Goal: Task Accomplishment & Management: Use online tool/utility

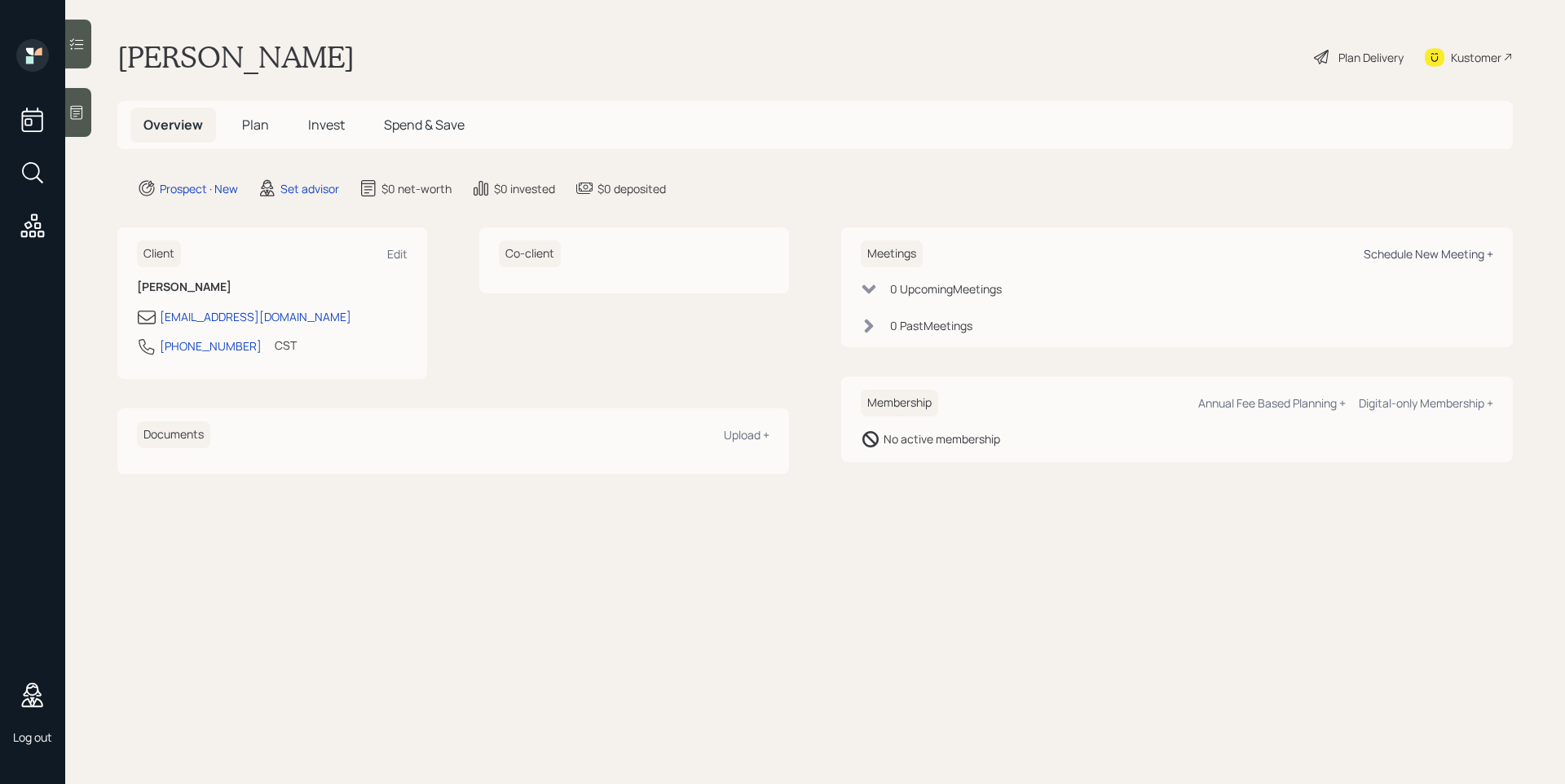
click at [1410, 253] on div "Schedule New Meeting +" at bounding box center [1429, 254] width 130 height 16
select select "round-[PERSON_NAME]"
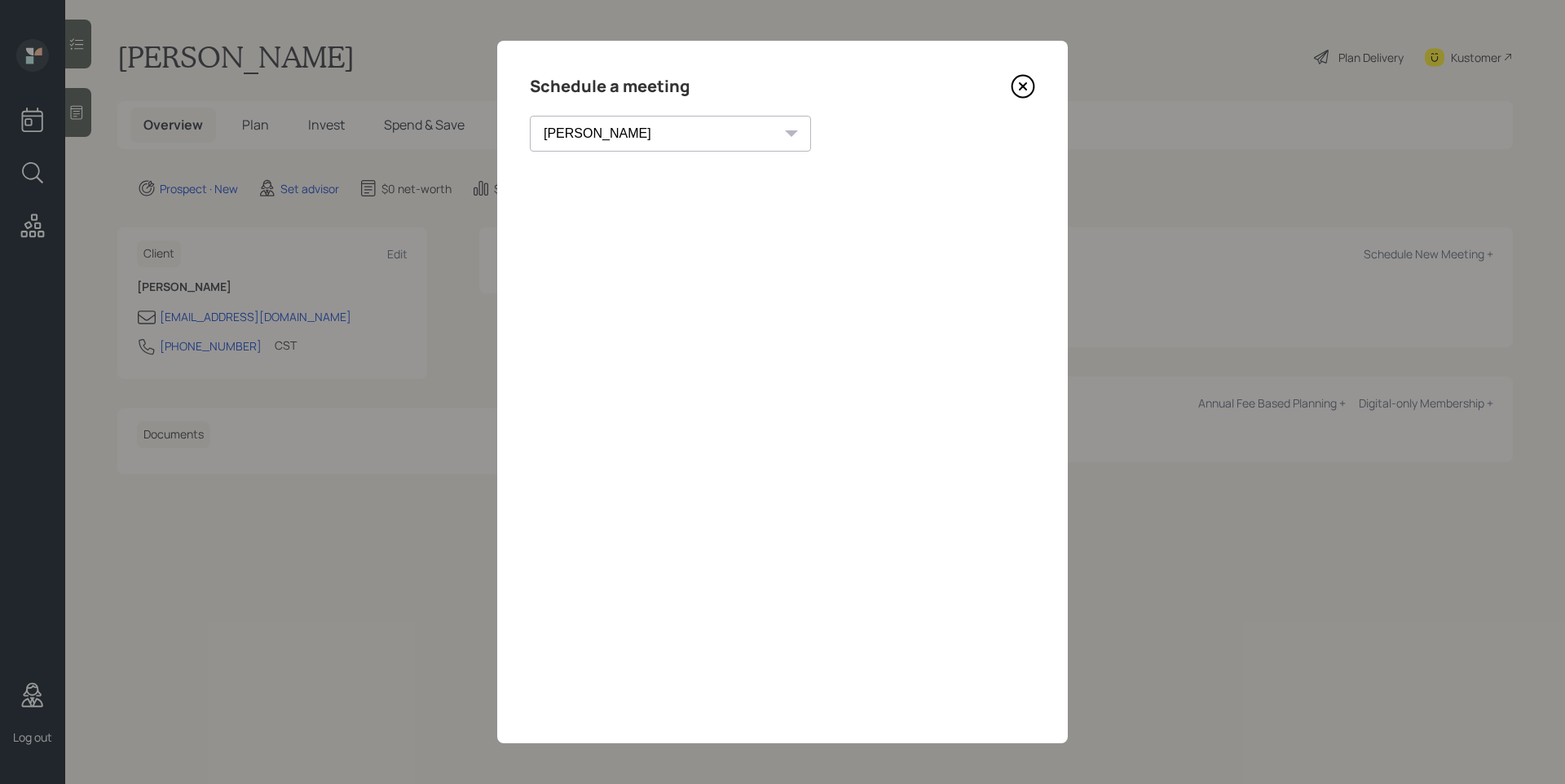
click at [1024, 75] on icon at bounding box center [1023, 86] width 22 height 22
